Goal: Task Accomplishment & Management: Complete application form

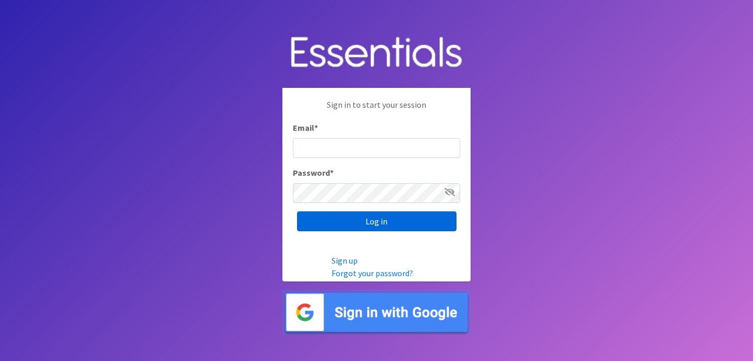
type input "jess@indianadiaperbank.org"
click at [354, 218] on input "Log in" at bounding box center [376, 221] width 159 height 20
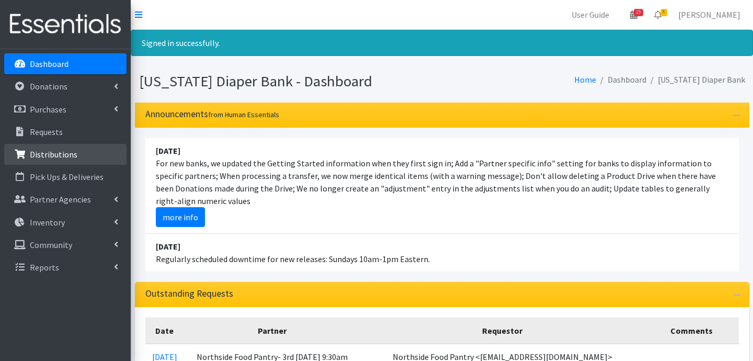
click at [57, 153] on p "Distributions" at bounding box center [54, 154] width 48 height 10
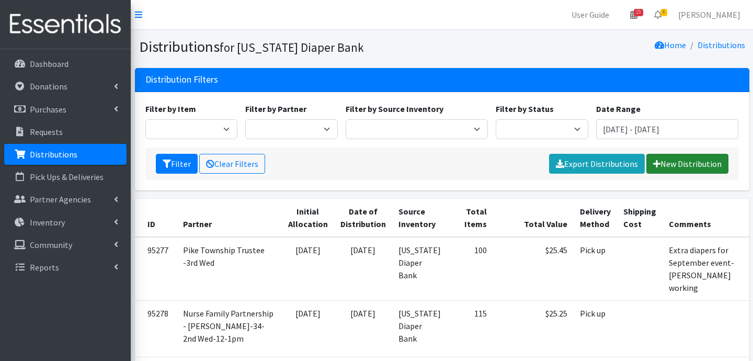
click at [677, 169] on link "New Distribution" at bounding box center [687, 164] width 82 height 20
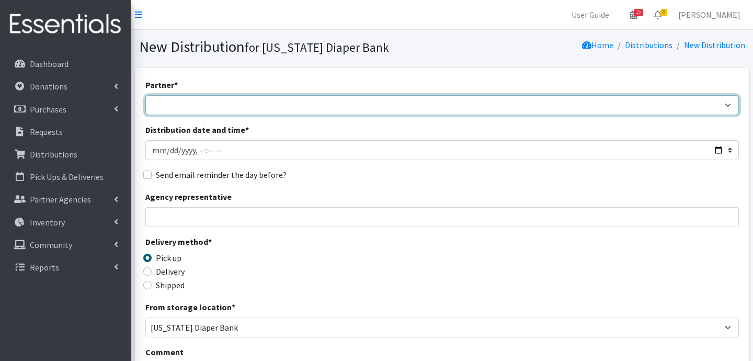
click at [275, 106] on select "ARC [PERSON_NAME] and [GEOGRAPHIC_DATA] [GEOGRAPHIC_DATA] Babies Basic Needs No…" at bounding box center [441, 105] width 593 height 20
select select "6407"
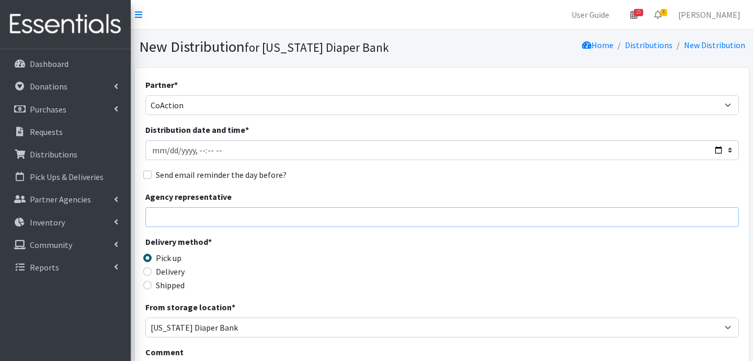
click at [174, 217] on input "Agency representative" at bounding box center [441, 217] width 593 height 20
type input "[PERSON_NAME]"
click at [148, 270] on input "Delivery" at bounding box center [147, 271] width 8 height 8
radio input "true"
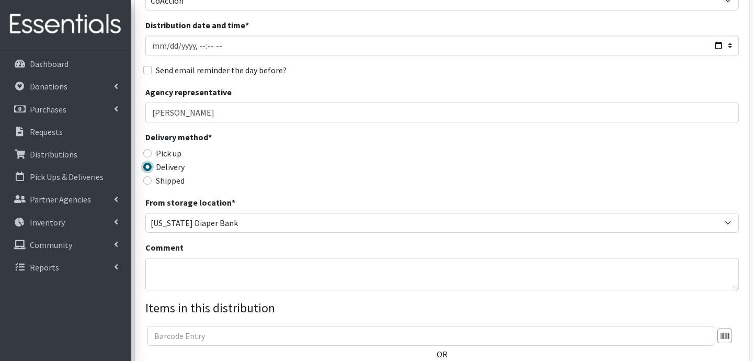
scroll to position [108, 0]
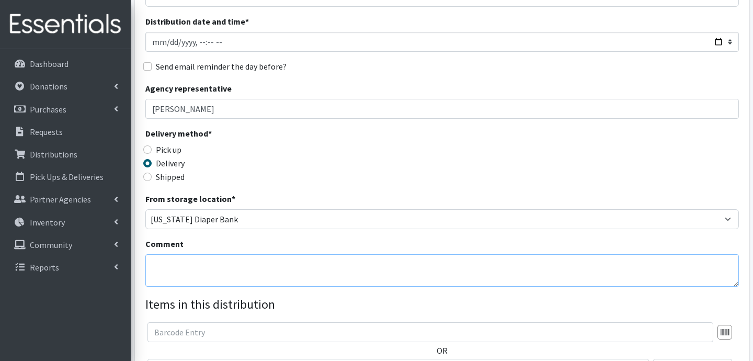
click at [214, 258] on textarea "Comment" at bounding box center [441, 270] width 593 height 32
type textarea "D"
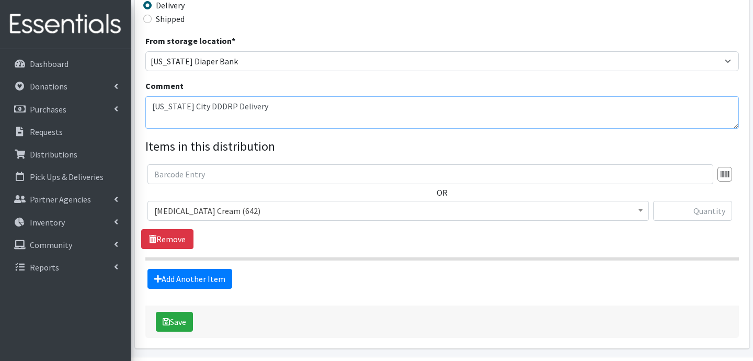
scroll to position [286, 0]
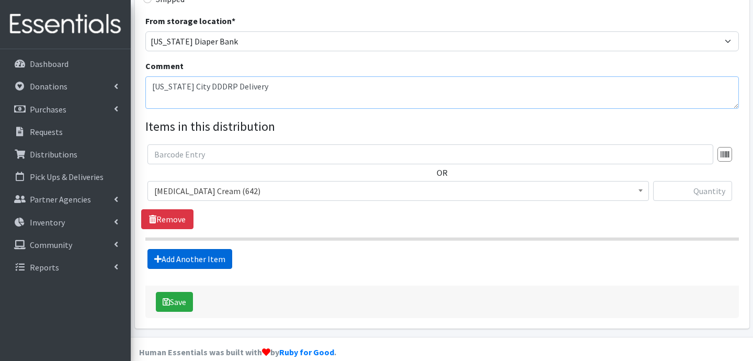
type textarea "[US_STATE] City DDDRP Delivery"
click at [200, 263] on link "Add Another Item" at bounding box center [189, 259] width 85 height 20
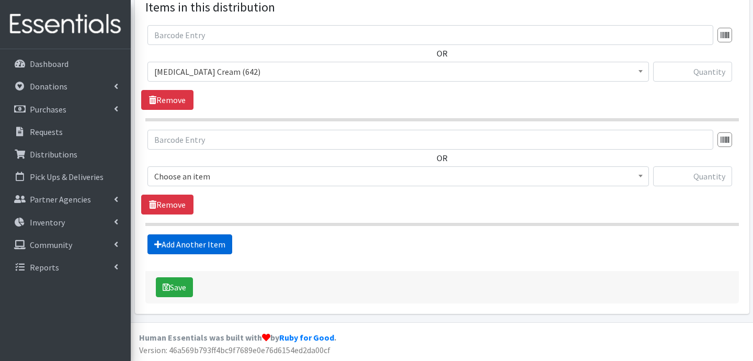
click at [201, 249] on link "Add Another Item" at bounding box center [189, 244] width 85 height 20
click at [215, 246] on link "Add Another Item" at bounding box center [189, 244] width 85 height 20
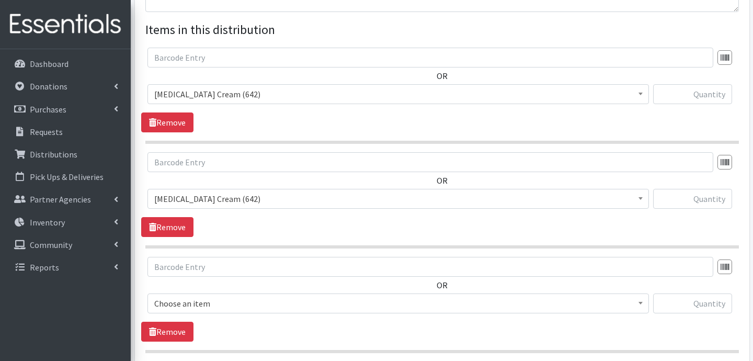
scroll to position [379, 0]
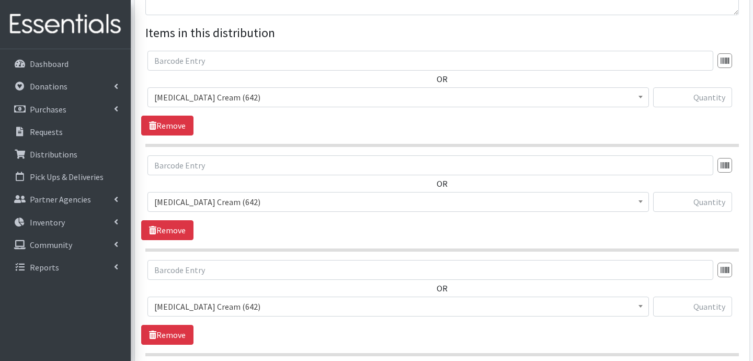
click at [336, 101] on span "[MEDICAL_DATA] Cream (642)" at bounding box center [398, 97] width 488 height 15
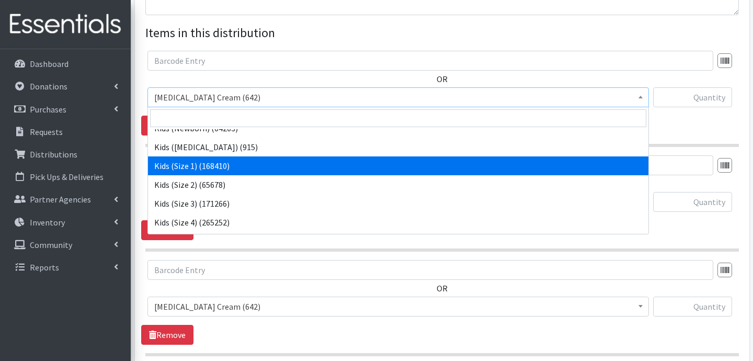
scroll to position [30, 0]
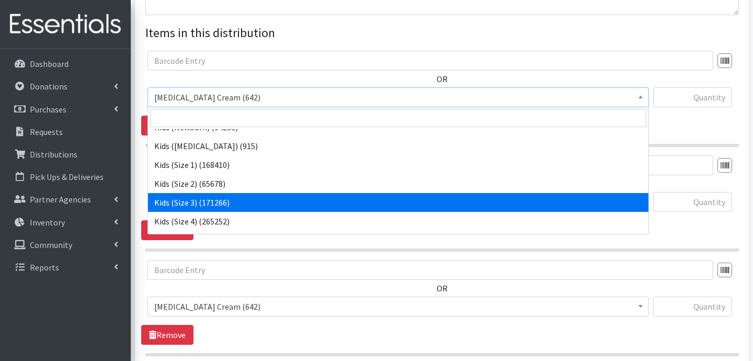
select select "3393"
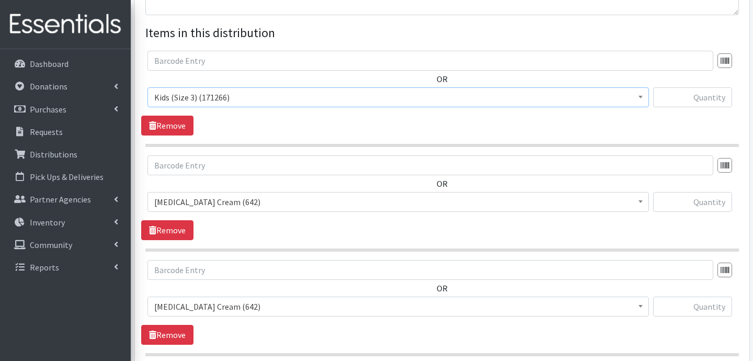
click at [244, 204] on span "[MEDICAL_DATA] Cream (642)" at bounding box center [398, 201] width 488 height 15
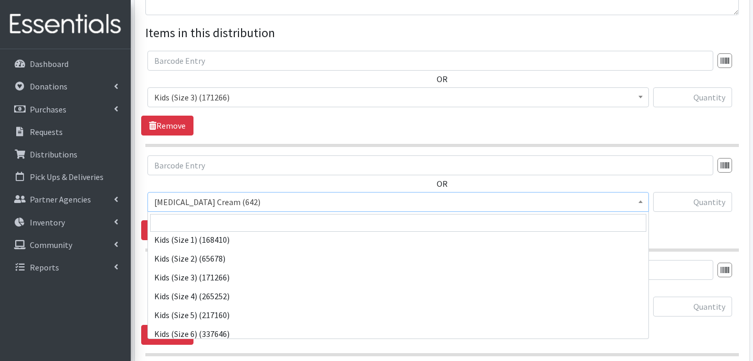
scroll to position [62, 0]
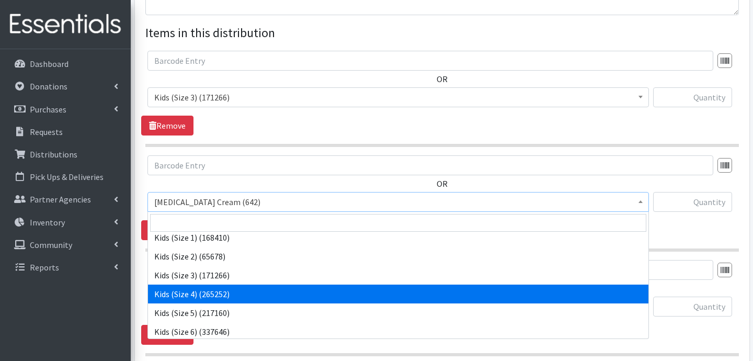
select select "3394"
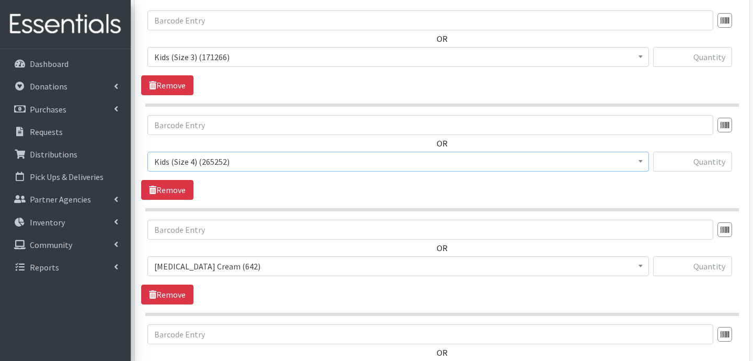
scroll to position [433, 0]
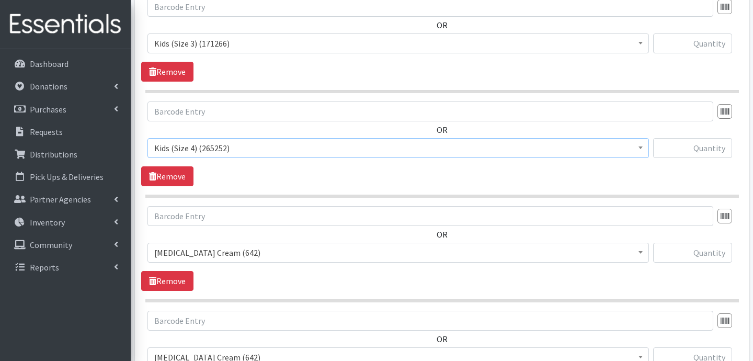
click at [245, 251] on span "[MEDICAL_DATA] Cream (642)" at bounding box center [398, 252] width 488 height 15
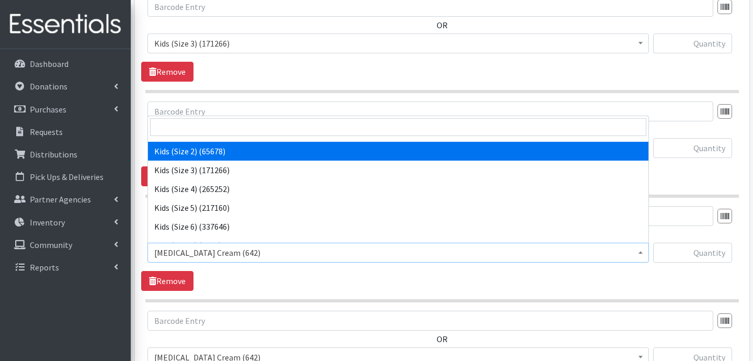
scroll to position [72, 0]
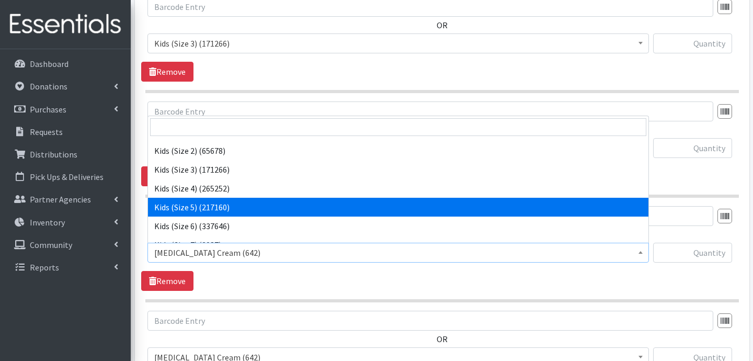
select select "3407"
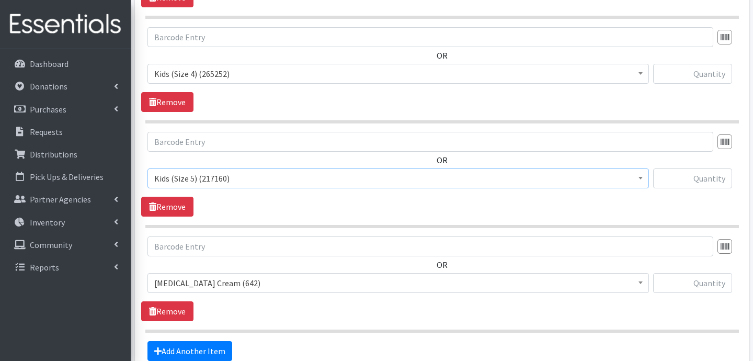
scroll to position [509, 0]
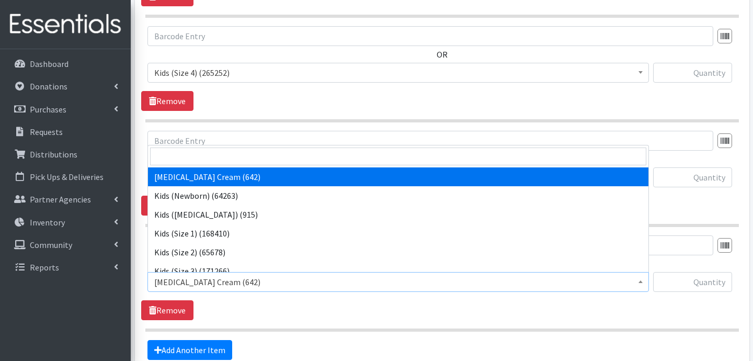
click at [274, 274] on span "[MEDICAL_DATA] Cream (642)" at bounding box center [398, 281] width 488 height 15
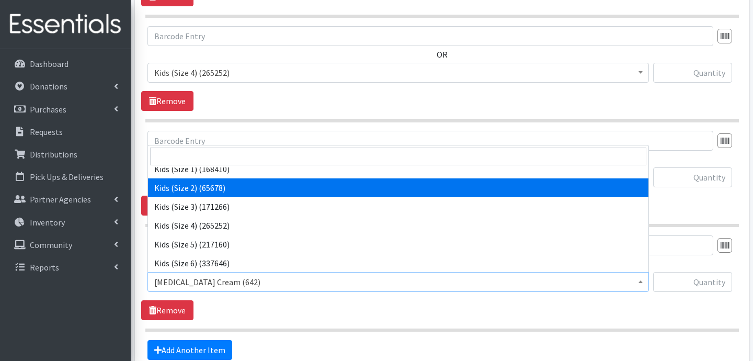
scroll to position [66, 0]
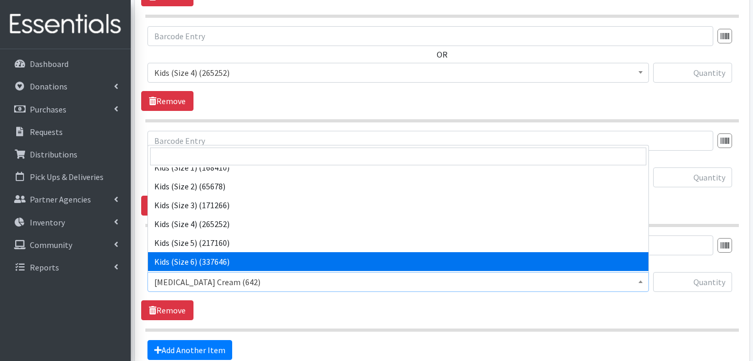
select select "3419"
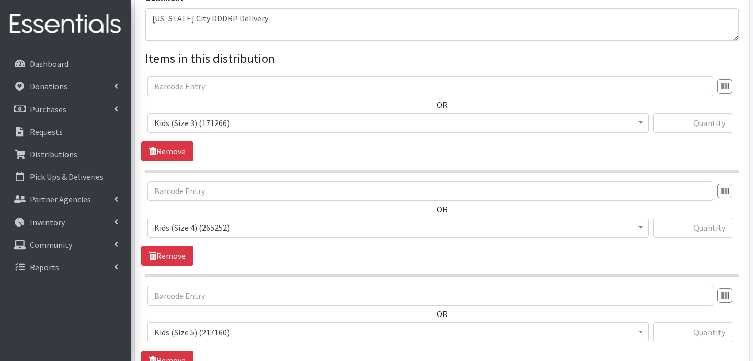
scroll to position [340, 0]
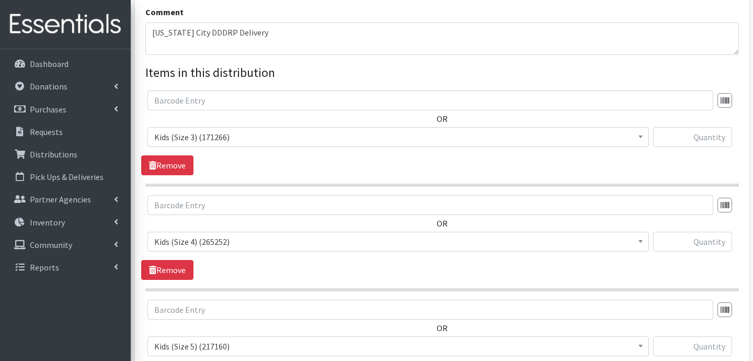
click at [698, 147] on div at bounding box center [692, 141] width 79 height 28
click at [701, 137] on input "text" at bounding box center [692, 137] width 79 height 20
type input "1200"
click at [710, 244] on input "text" at bounding box center [692, 242] width 79 height 20
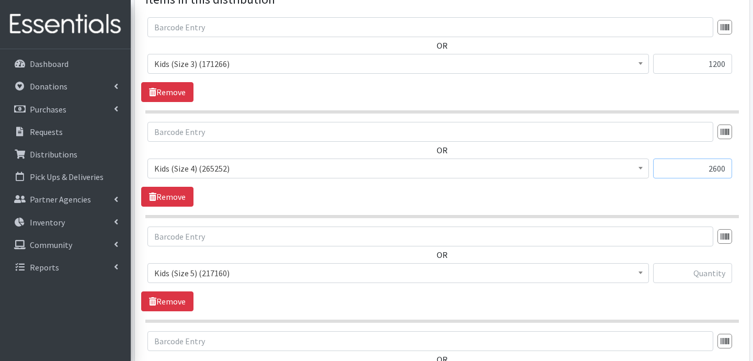
scroll to position [421, 0]
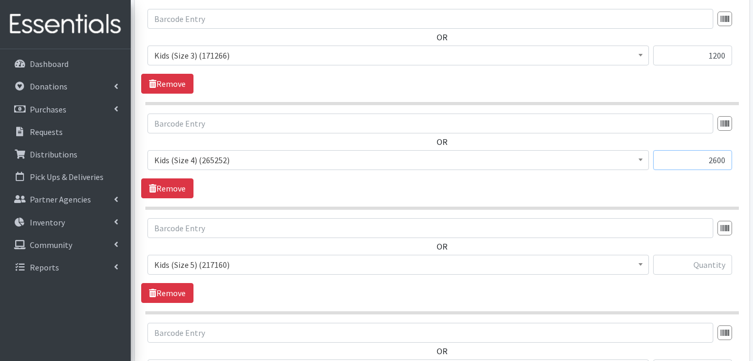
type input "2600"
click at [706, 260] on input "text" at bounding box center [692, 265] width 79 height 20
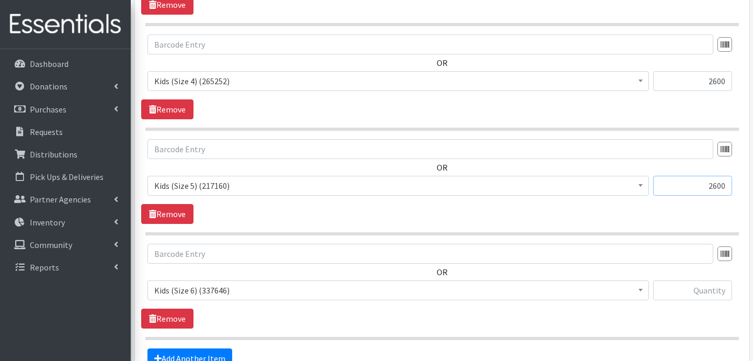
scroll to position [513, 0]
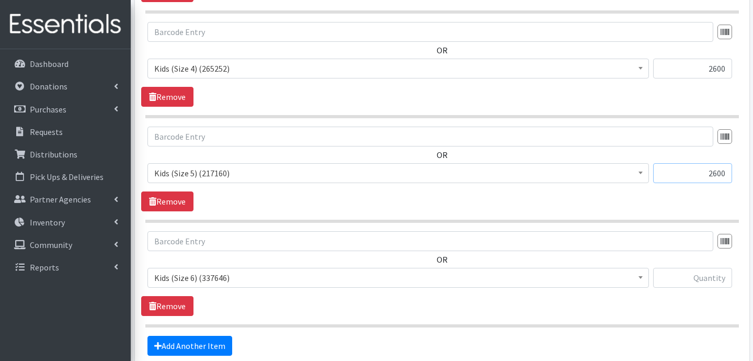
type input "2600"
click at [701, 272] on input "text" at bounding box center [692, 278] width 79 height 20
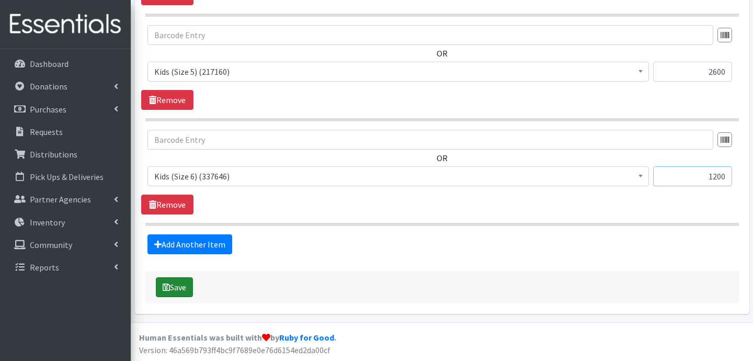
type input "1200"
click at [181, 279] on button "Save" at bounding box center [174, 287] width 37 height 20
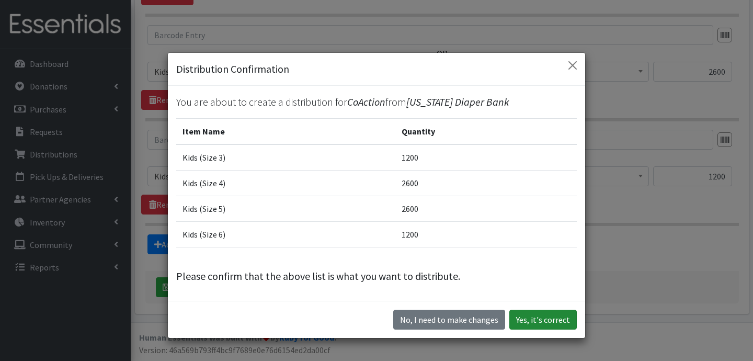
click at [551, 325] on button "Yes, it's correct" at bounding box center [542, 319] width 67 height 20
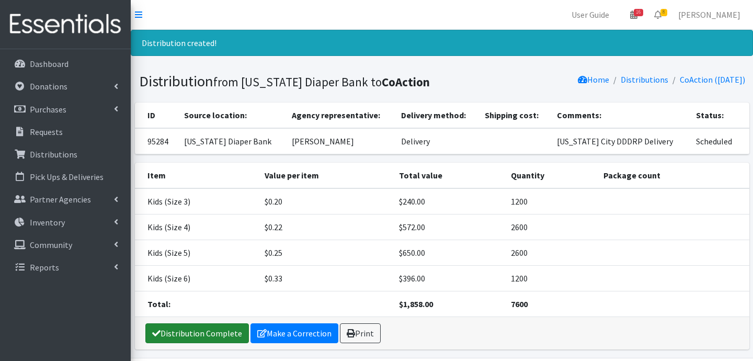
click at [190, 332] on link "Distribution Complete" at bounding box center [196, 333] width 103 height 20
